Goal: Check status: Check status

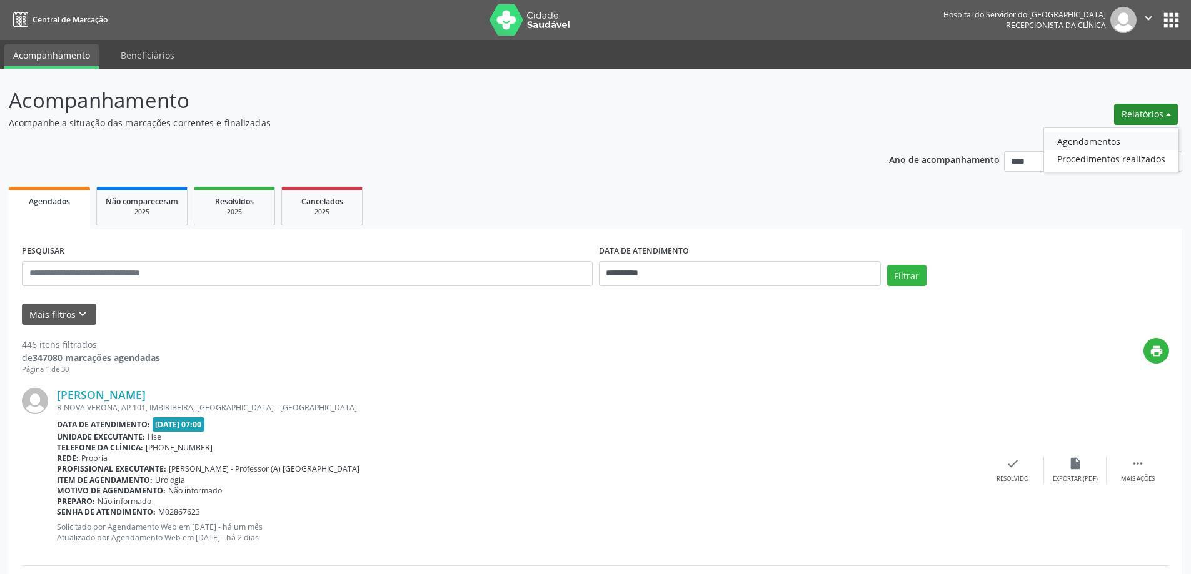
click at [1096, 143] on link "Agendamentos" at bounding box center [1111, 142] width 134 height 18
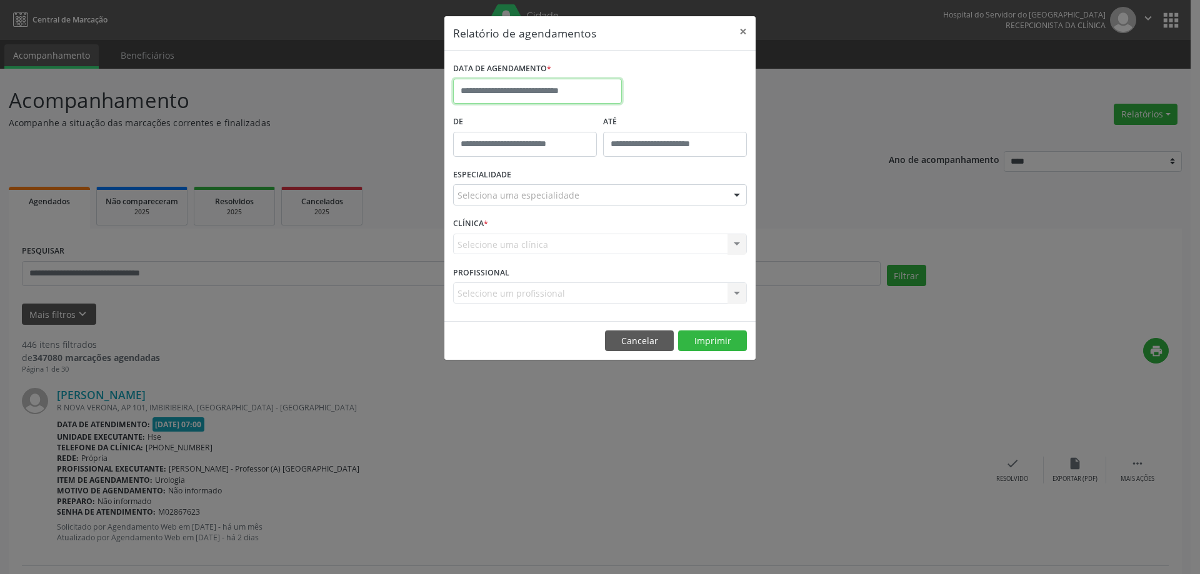
click at [585, 94] on input "text" at bounding box center [537, 91] width 169 height 25
click at [483, 179] on span "8" at bounding box center [494, 181] width 24 height 24
type input "**********"
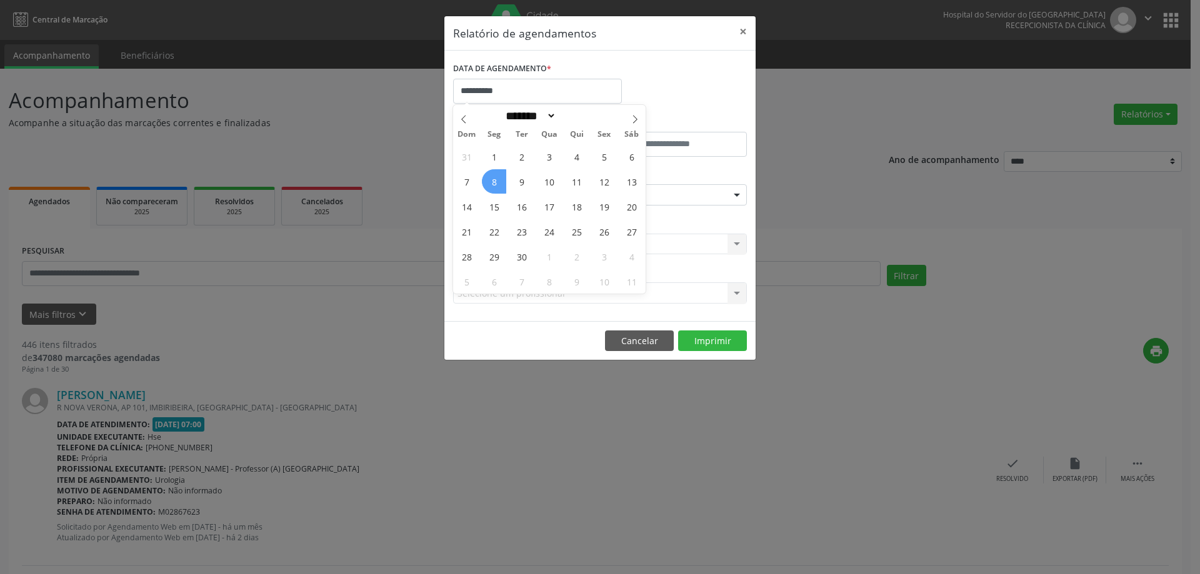
click at [493, 181] on span "8" at bounding box center [494, 181] width 24 height 24
click at [403, 224] on div "**********" at bounding box center [600, 287] width 1200 height 574
click at [746, 26] on button "×" at bounding box center [743, 31] width 25 height 31
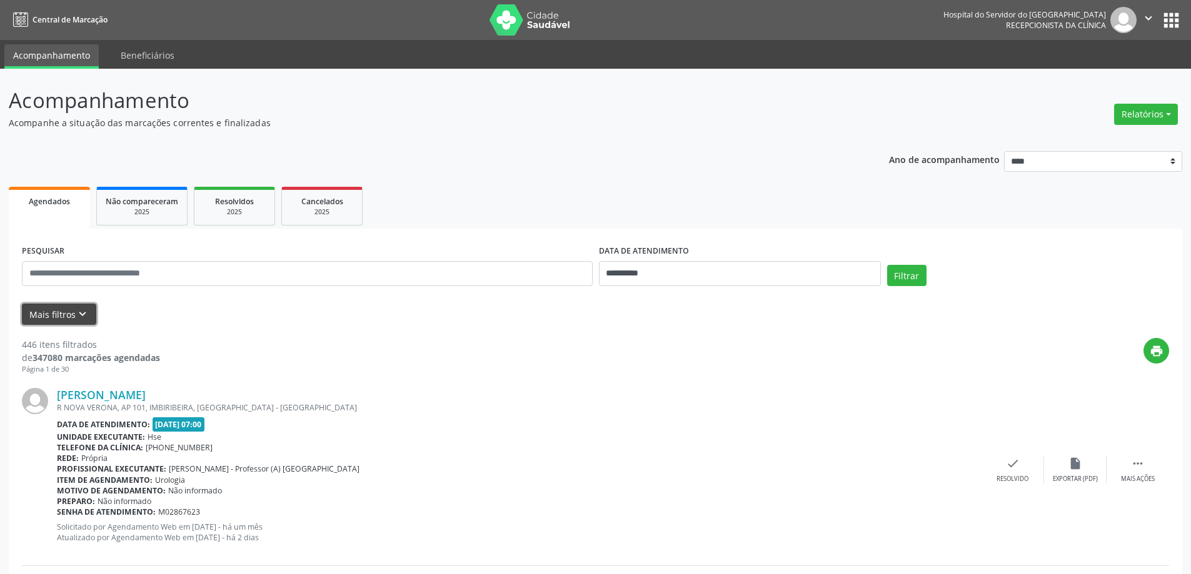
click at [86, 318] on icon "keyboard_arrow_down" at bounding box center [83, 315] width 14 height 14
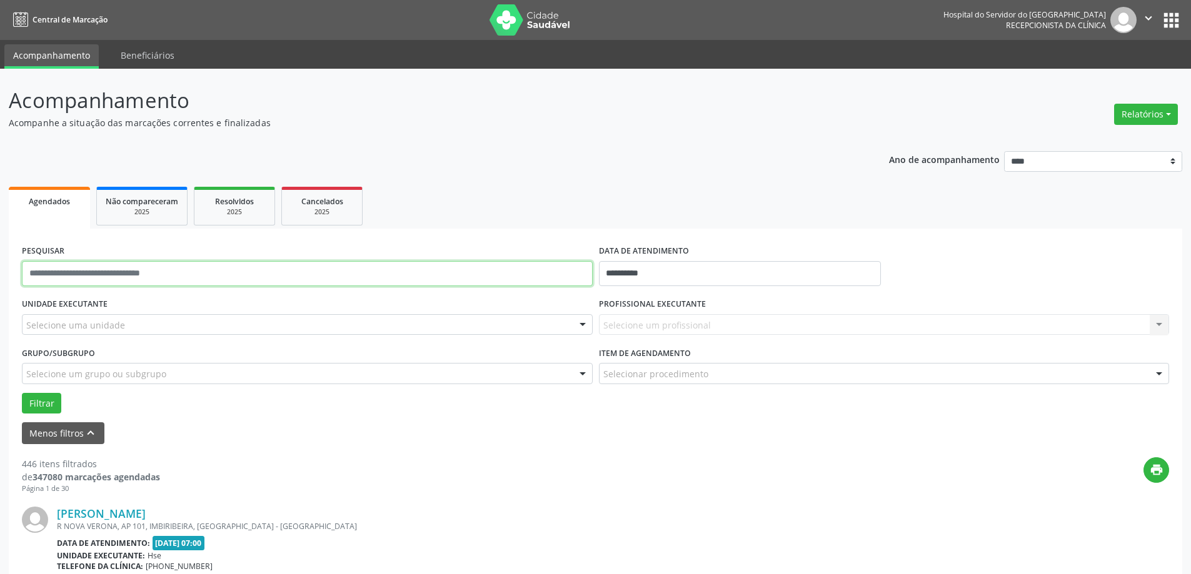
drag, startPoint x: 169, startPoint y: 271, endPoint x: 494, endPoint y: 357, distance: 336.3
click at [170, 271] on input "text" at bounding box center [307, 273] width 571 height 25
drag, startPoint x: 668, startPoint y: 266, endPoint x: 508, endPoint y: 273, distance: 160.2
click at [508, 273] on div "**********" at bounding box center [595, 268] width 1153 height 53
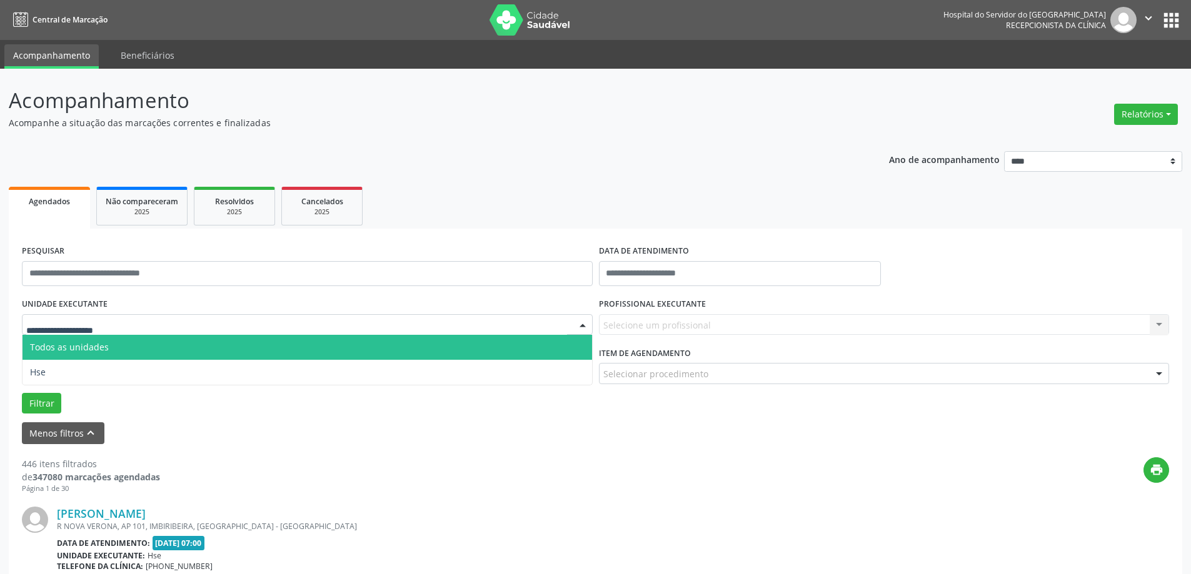
click at [134, 324] on div at bounding box center [307, 324] width 571 height 21
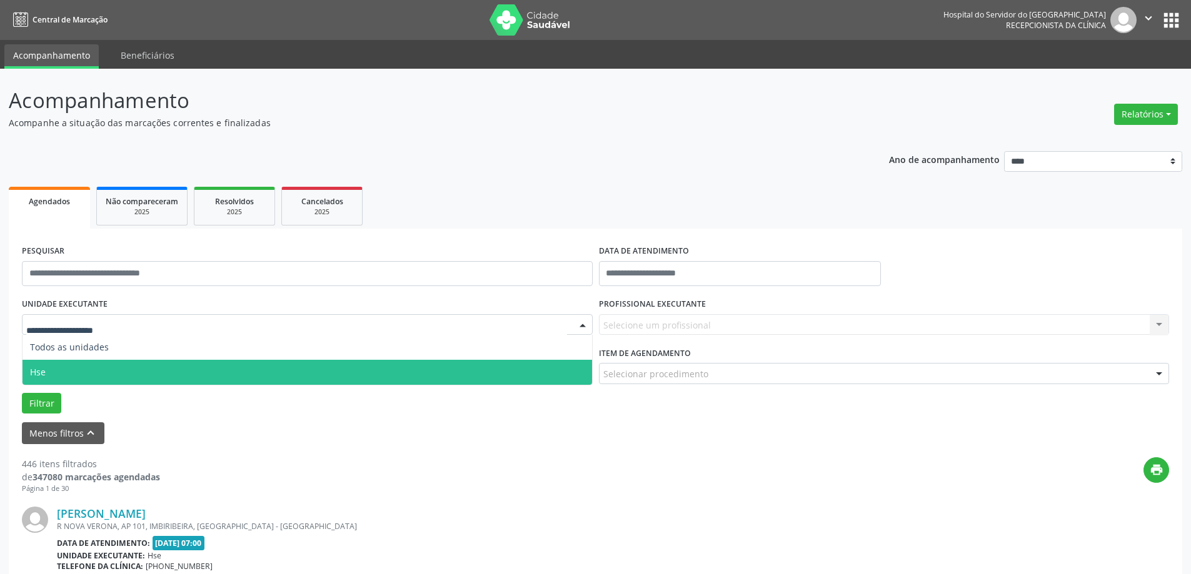
click at [129, 366] on span "Hse" at bounding box center [307, 372] width 569 height 25
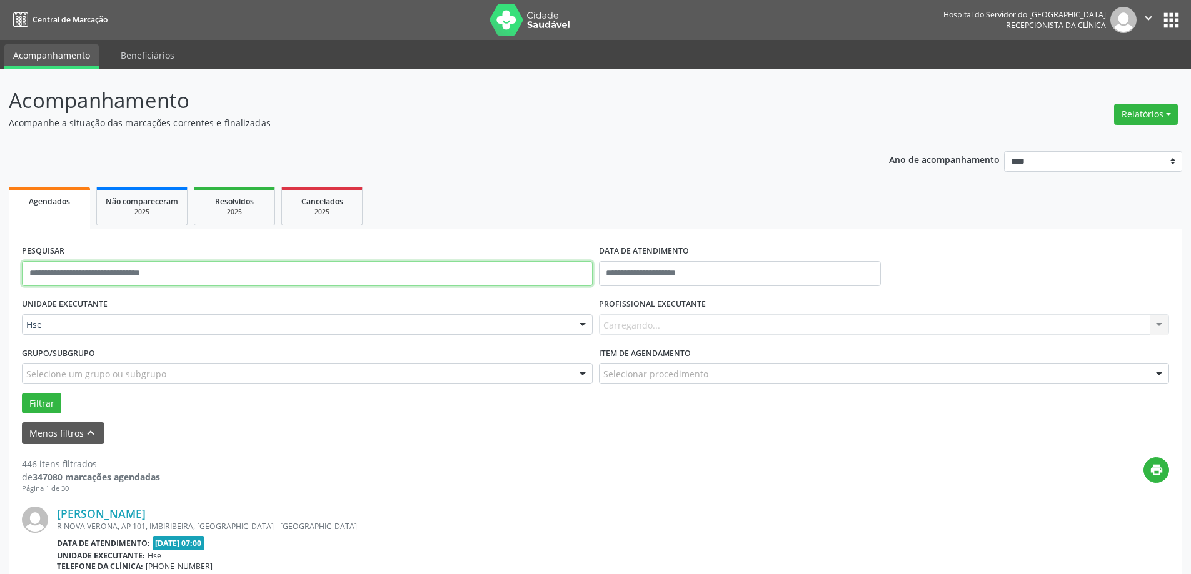
click at [206, 265] on input "text" at bounding box center [307, 273] width 571 height 25
type input "**********"
click at [48, 398] on button "Filtrar" at bounding box center [41, 403] width 39 height 21
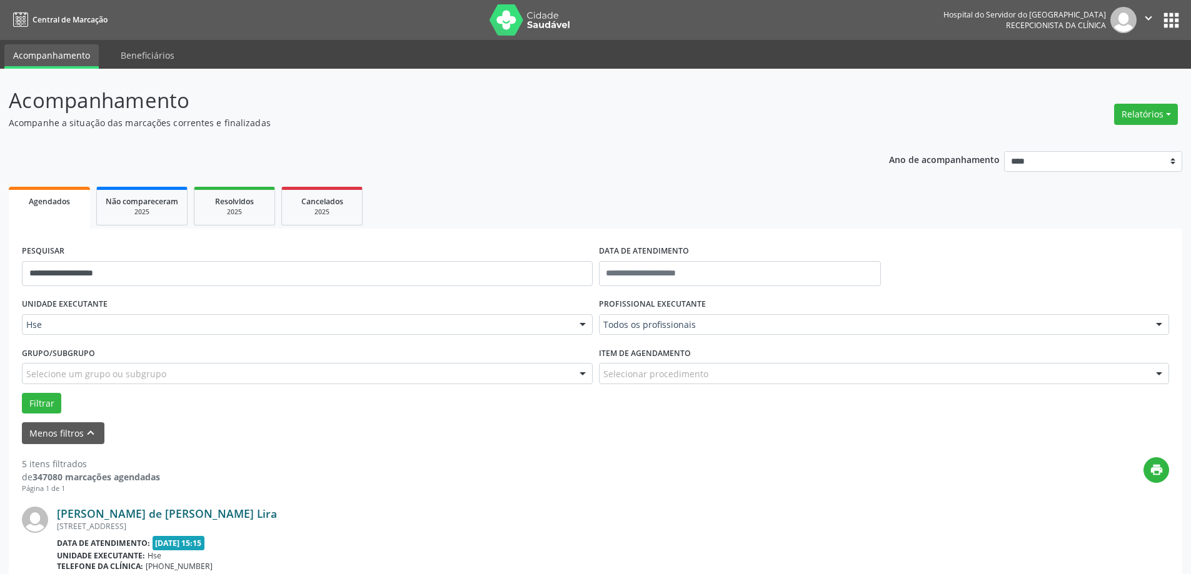
click at [179, 517] on link "[PERSON_NAME] de [PERSON_NAME] Lira" at bounding box center [167, 514] width 220 height 14
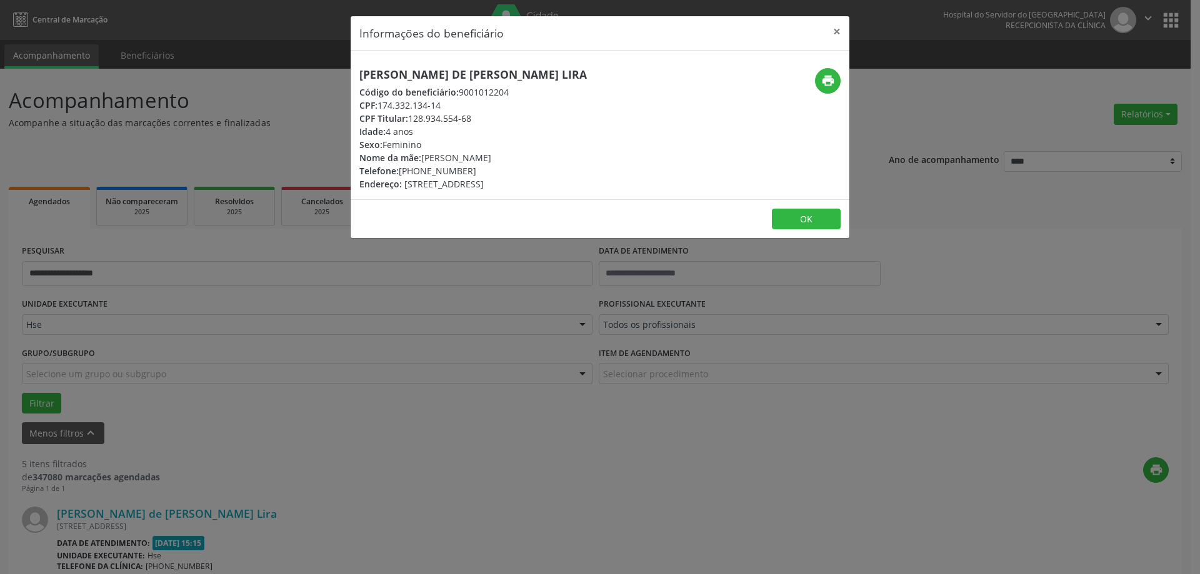
click at [425, 176] on div "Telefone: [PHONE_NUMBER]" at bounding box center [473, 170] width 228 height 13
drag, startPoint x: 401, startPoint y: 172, endPoint x: 486, endPoint y: 174, distance: 85.1
click at [486, 174] on div "Telefone: [PHONE_NUMBER]" at bounding box center [473, 170] width 228 height 13
